Goal: Task Accomplishment & Management: Use online tool/utility

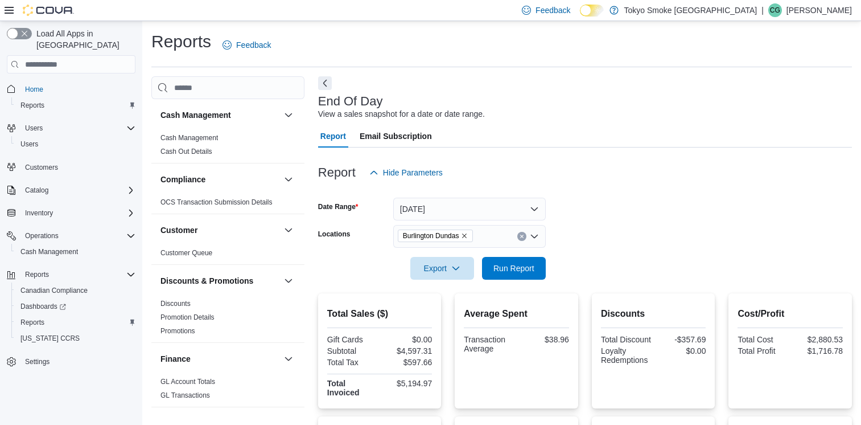
scroll to position [237, 0]
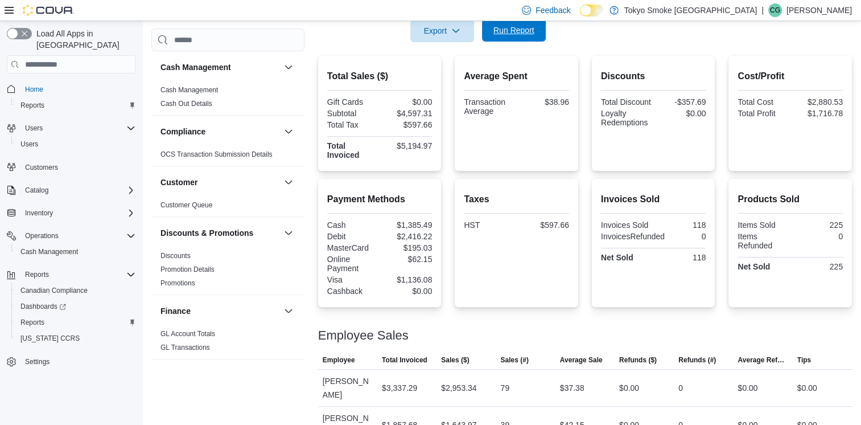
click at [530, 28] on span "Run Report" at bounding box center [513, 29] width 41 height 11
click at [839, 9] on p "[PERSON_NAME]" at bounding box center [819, 10] width 65 height 14
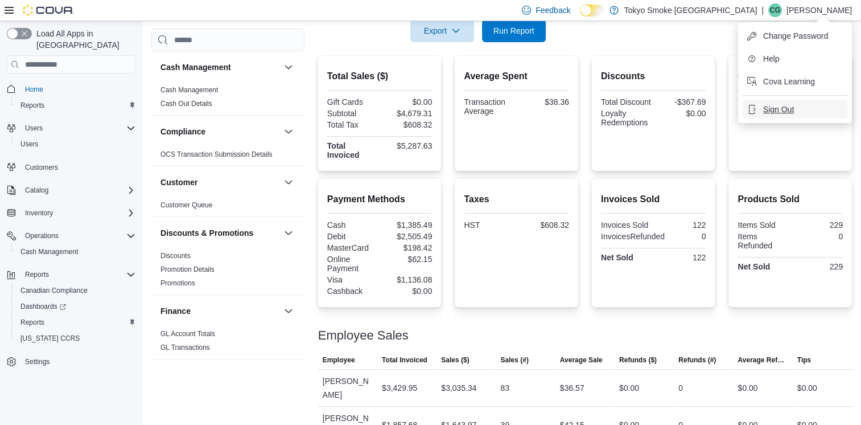
click at [788, 106] on span "Sign Out" at bounding box center [778, 109] width 31 height 11
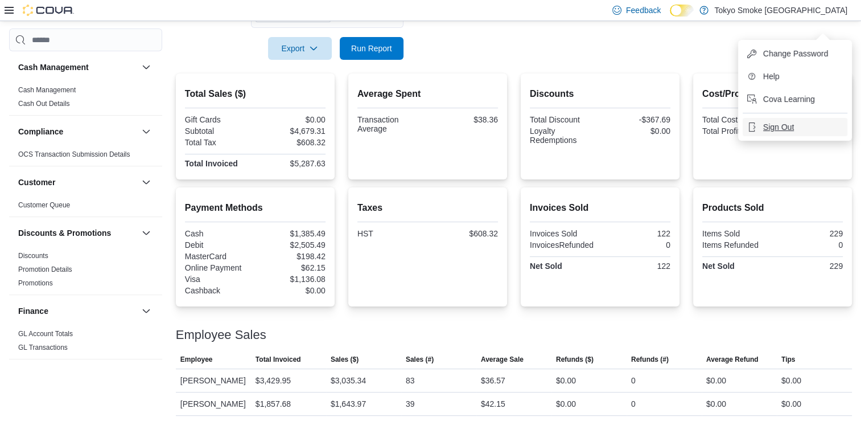
scroll to position [219, 0]
